Goal: Task Accomplishment & Management: Use online tool/utility

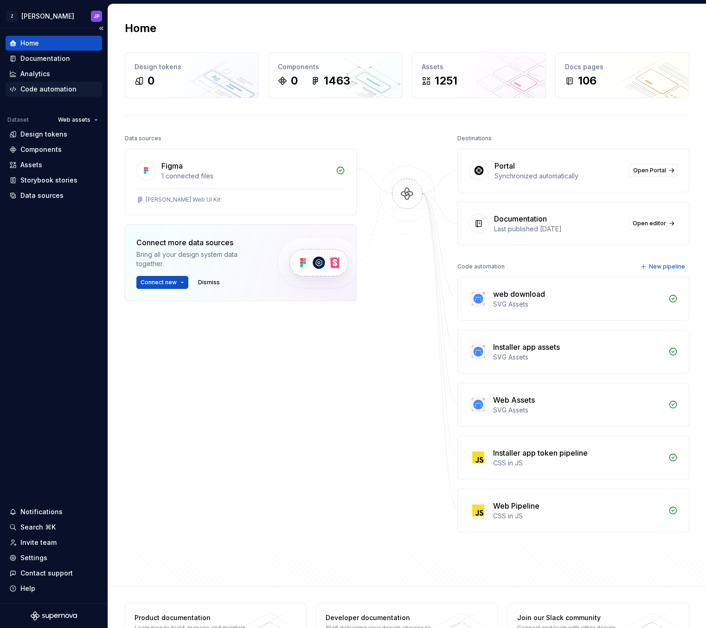
click at [59, 82] on div "Code automation" at bounding box center [54, 89] width 97 height 15
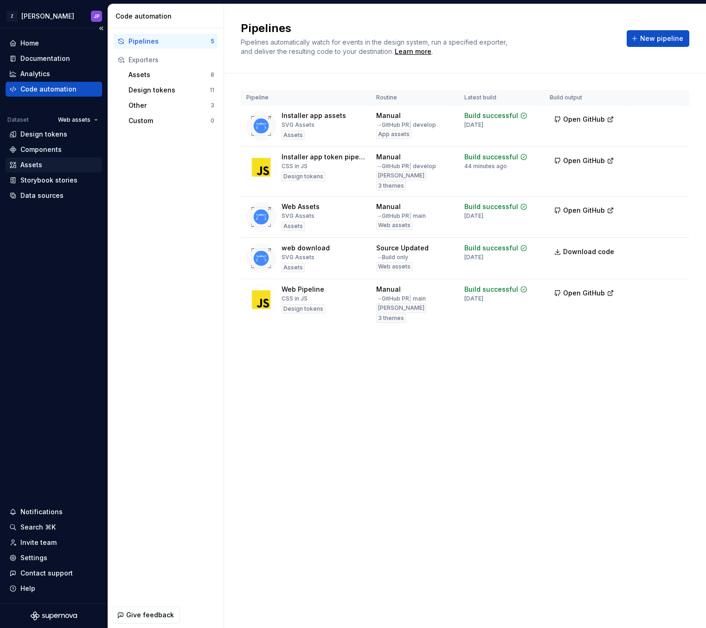
click at [61, 167] on div "Assets" at bounding box center [53, 164] width 89 height 9
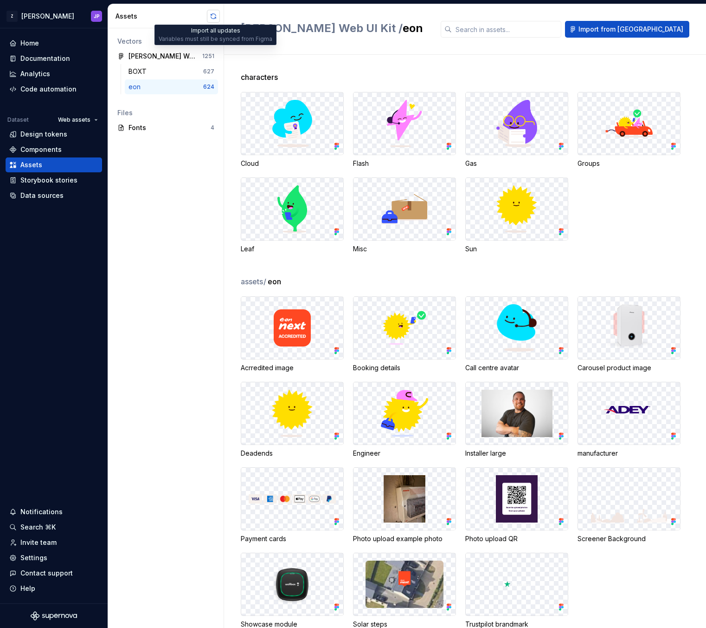
click at [211, 16] on button "button" at bounding box center [213, 16] width 13 height 13
click at [60, 87] on div "Code automation" at bounding box center [48, 88] width 56 height 9
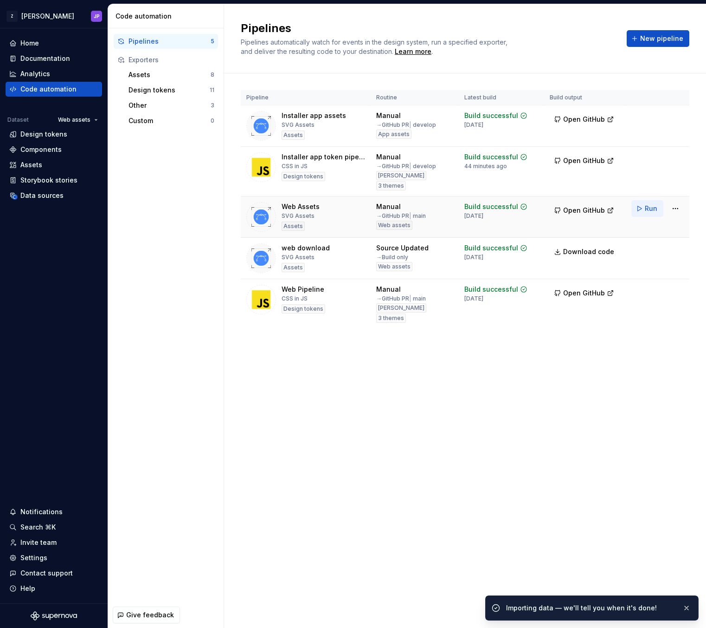
click at [655, 208] on span "Run" at bounding box center [651, 208] width 13 height 9
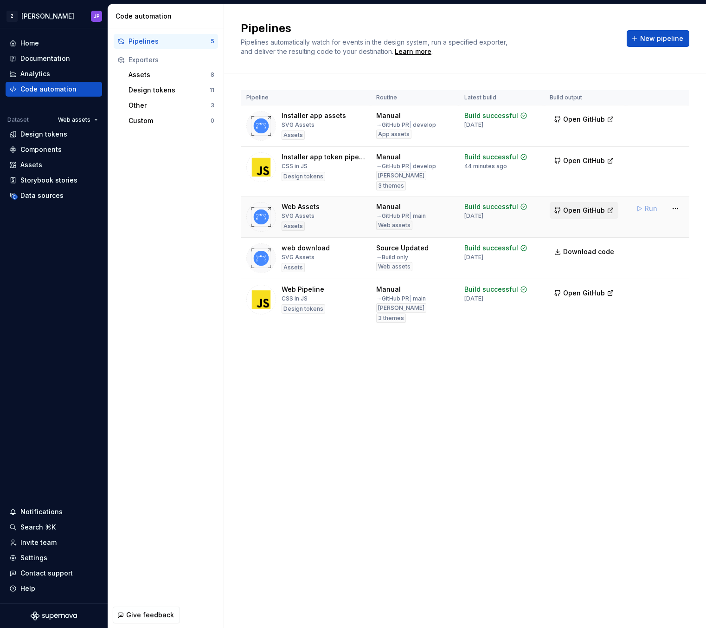
click at [585, 211] on span "Open GitHub" at bounding box center [584, 210] width 42 height 9
click at [602, 215] on button "Open GitHub" at bounding box center [584, 210] width 69 height 17
click at [679, 211] on html "Z Zuno JP Home Documentation Analytics Code automation Dataset Web assets Desig…" at bounding box center [353, 314] width 706 height 628
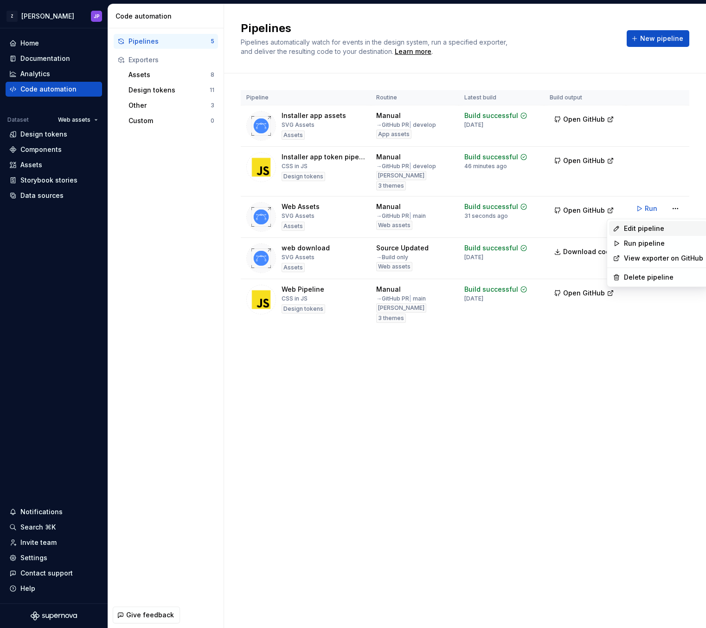
click at [660, 226] on div "Edit pipeline" at bounding box center [663, 228] width 79 height 9
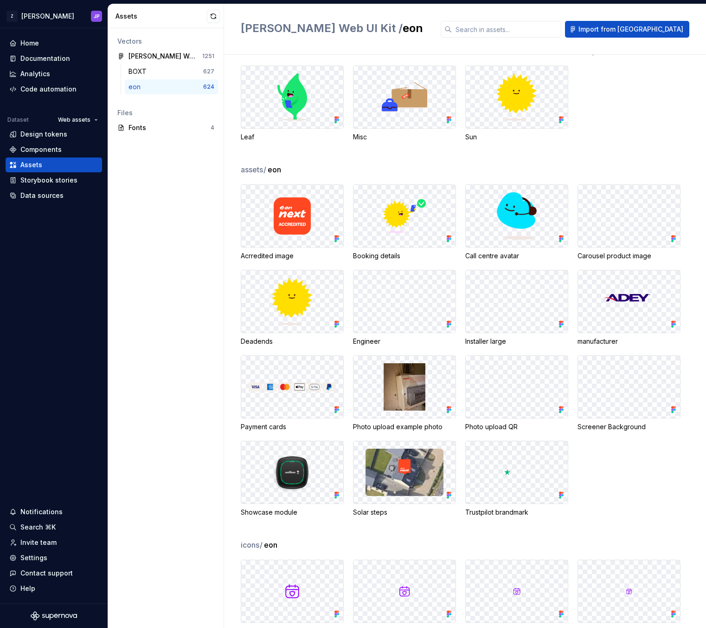
scroll to position [111, 0]
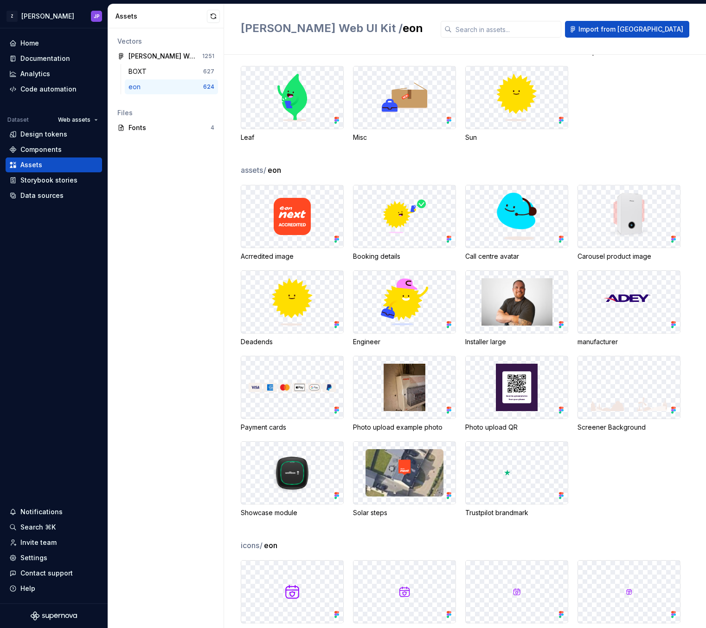
click at [625, 152] on div "characters Cloud Flash Gas Groups Leaf Misc Sun" at bounding box center [474, 62] width 466 height 204
